Goal: Entertainment & Leisure: Consume media (video, audio)

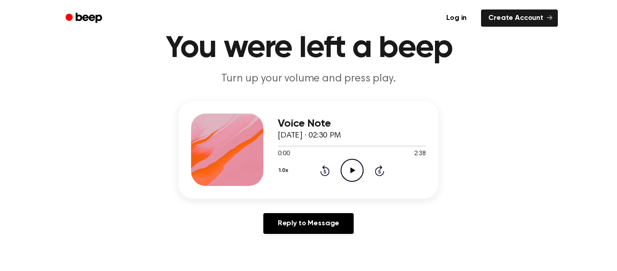
click at [354, 171] on icon "Play Audio" at bounding box center [352, 170] width 23 height 23
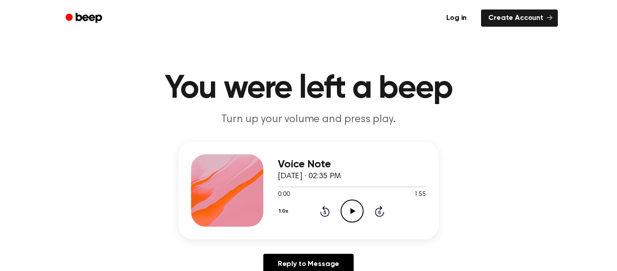
click at [351, 214] on icon "Play Audio" at bounding box center [352, 210] width 23 height 23
click at [348, 212] on icon "Play Audio" at bounding box center [352, 210] width 23 height 23
